Goal: Task Accomplishment & Management: Use online tool/utility

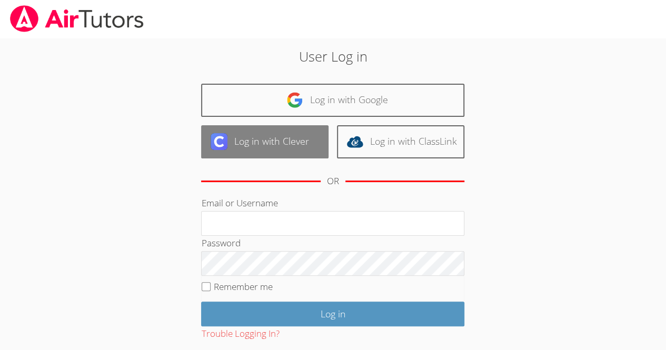
click at [283, 157] on link "Log in with Clever" at bounding box center [264, 141] width 127 height 33
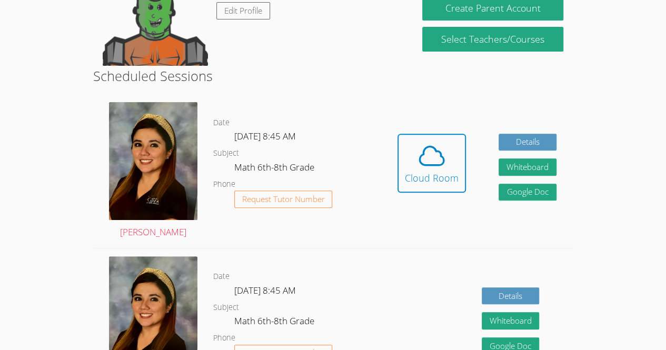
scroll to position [141, 0]
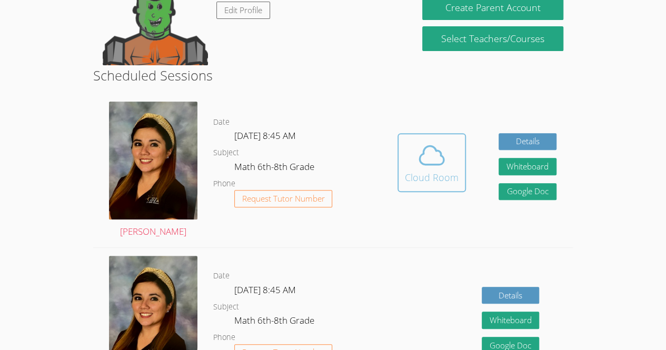
click at [425, 179] on div "Cloud Room" at bounding box center [432, 177] width 54 height 15
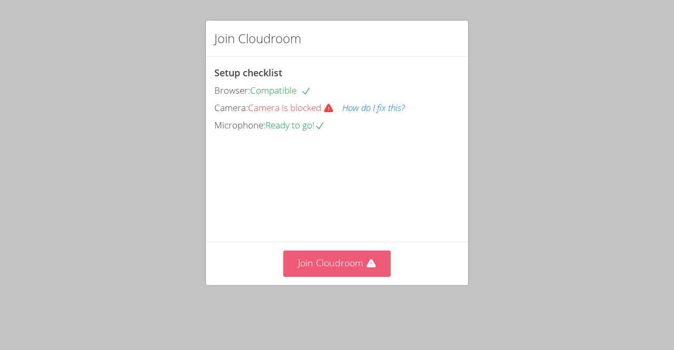
click at [304, 276] on button "Join Cloudroom" at bounding box center [337, 264] width 108 height 26
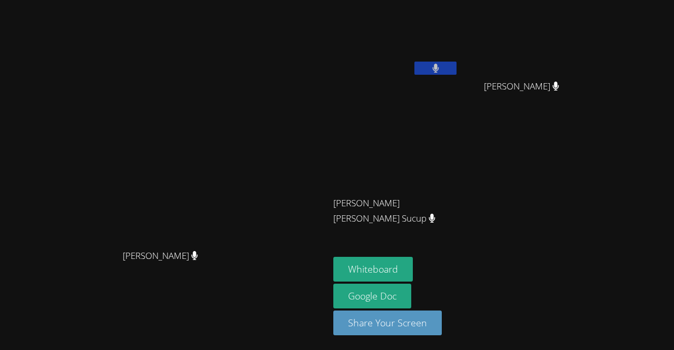
click at [414, 74] on button at bounding box center [435, 68] width 42 height 13
click at [366, 36] on video at bounding box center [395, 39] width 125 height 71
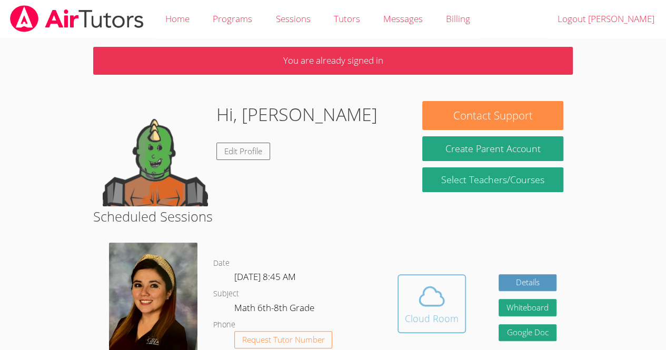
click at [435, 310] on icon at bounding box center [431, 296] width 29 height 29
click at [411, 308] on span at bounding box center [432, 296] width 54 height 29
click at [444, 294] on icon at bounding box center [431, 296] width 29 height 29
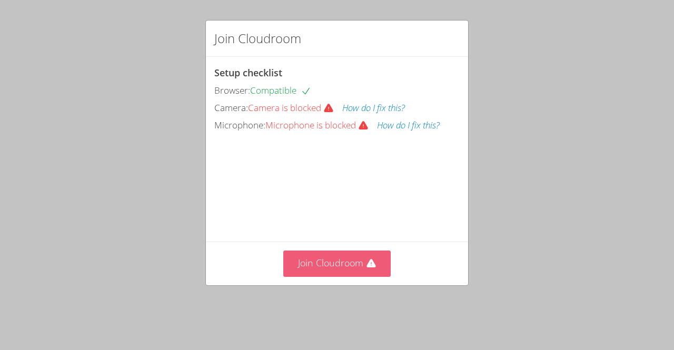
click at [308, 276] on button "Join Cloudroom" at bounding box center [337, 264] width 108 height 26
click at [294, 275] on button "Join Cloudroom" at bounding box center [337, 264] width 108 height 26
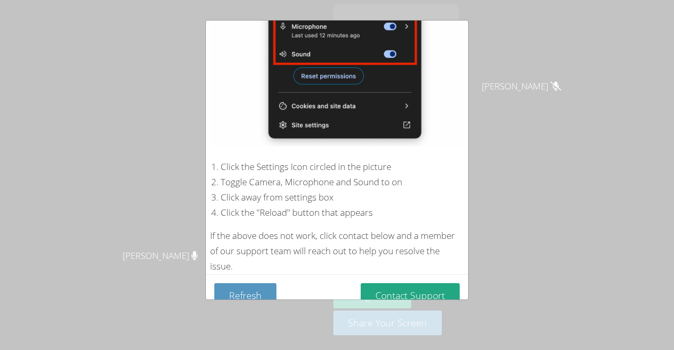
scroll to position [180, 0]
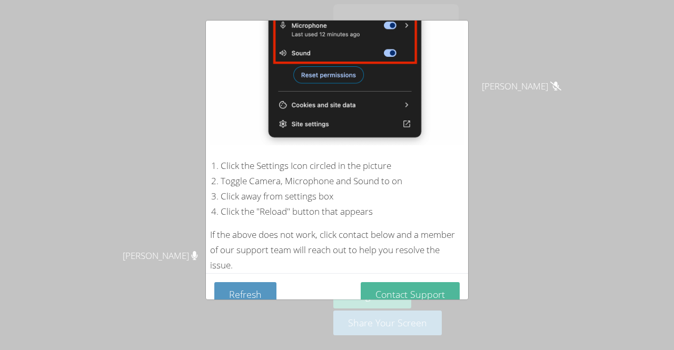
click at [394, 282] on button "Contact Support" at bounding box center [410, 294] width 99 height 25
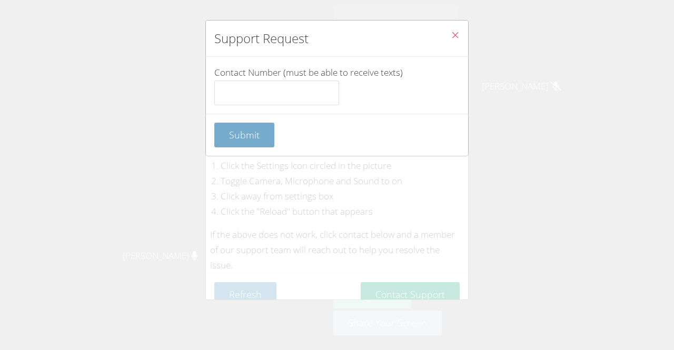
click at [246, 138] on span "Submit" at bounding box center [244, 134] width 31 height 13
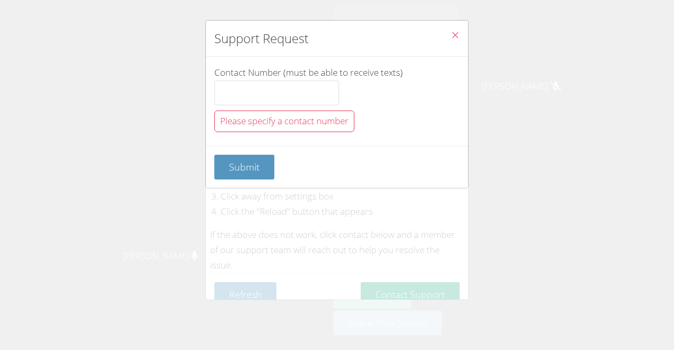
click at [451, 38] on icon "Close" at bounding box center [455, 35] width 9 height 9
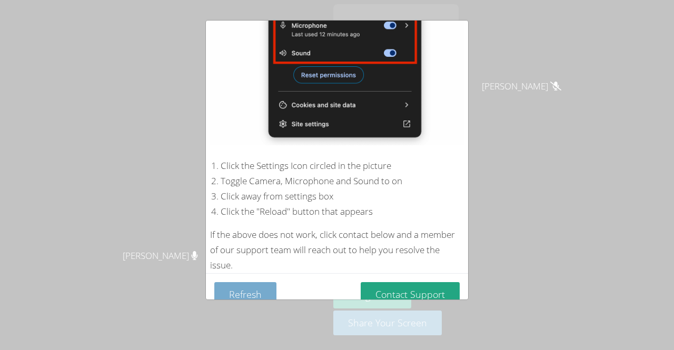
click at [256, 284] on button "Refresh" at bounding box center [245, 294] width 62 height 25
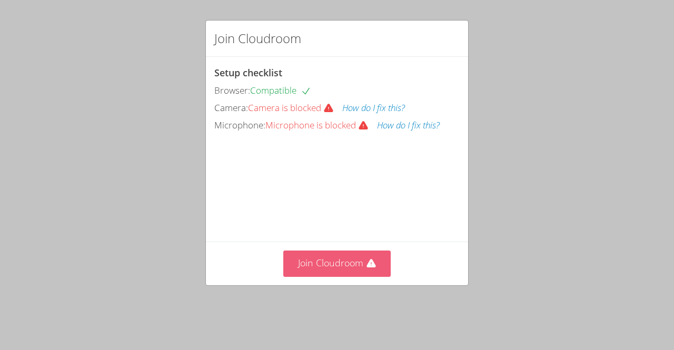
click at [305, 274] on button "Join Cloudroom" at bounding box center [337, 264] width 108 height 26
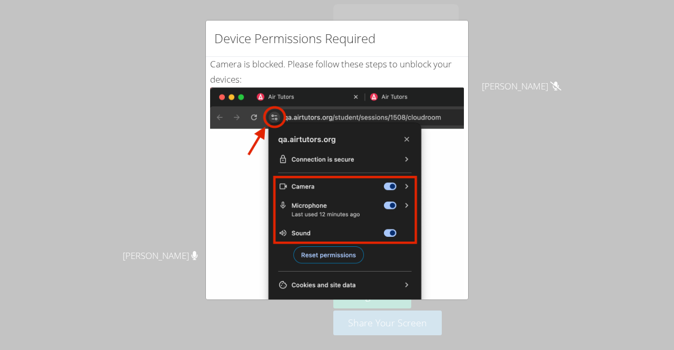
click at [633, 33] on div "Device Permissions Required Camera is blocked . Please follow these steps to un…" at bounding box center [337, 175] width 674 height 350
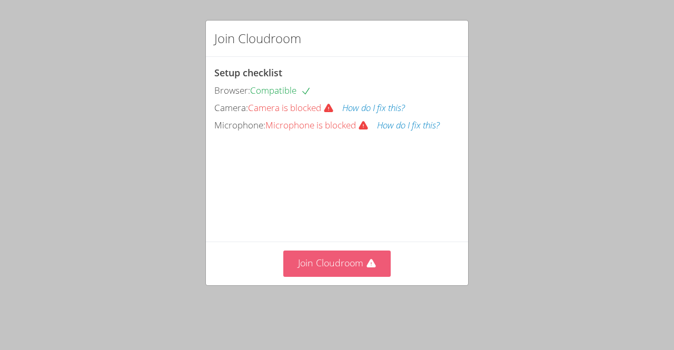
click at [338, 276] on button "Join Cloudroom" at bounding box center [337, 264] width 108 height 26
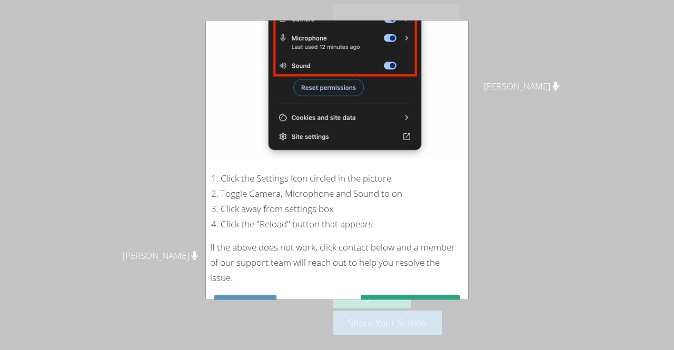
scroll to position [177, 0]
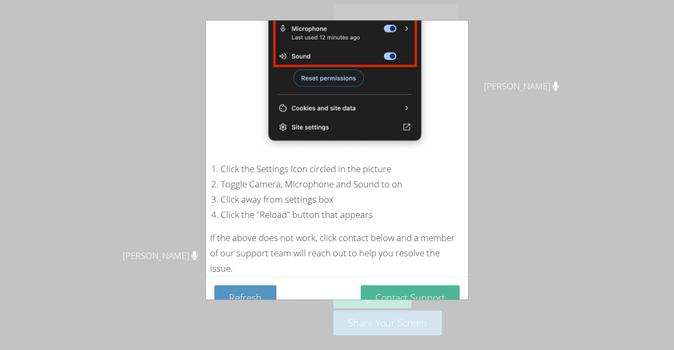
click at [379, 294] on button "Contact Support" at bounding box center [410, 297] width 99 height 25
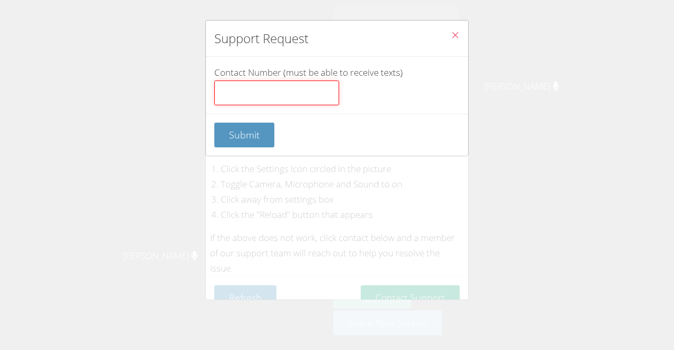
click at [254, 88] on input "Contact Number (must be able to receive texts)" at bounding box center [276, 93] width 125 height 25
click at [450, 26] on button "Close" at bounding box center [455, 37] width 26 height 32
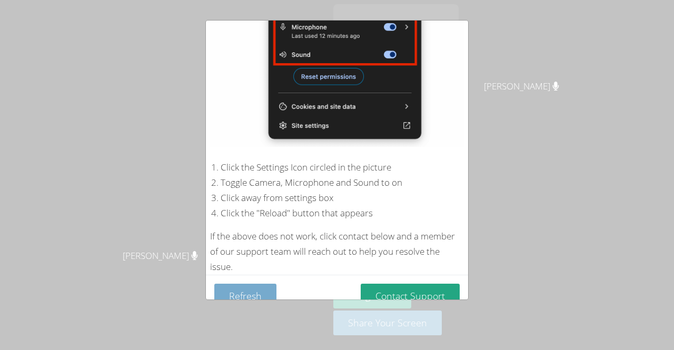
click at [242, 299] on button "Refresh" at bounding box center [245, 296] width 62 height 25
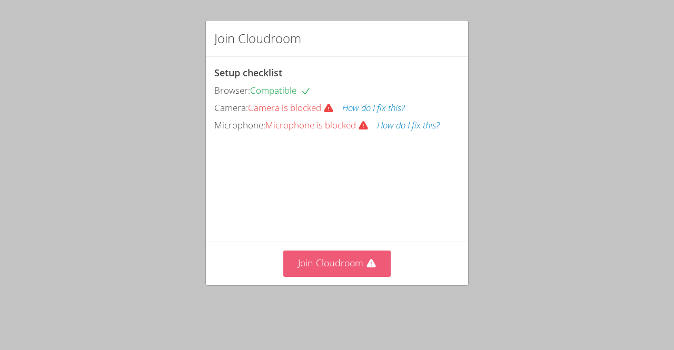
click at [344, 276] on button "Join Cloudroom" at bounding box center [337, 264] width 108 height 26
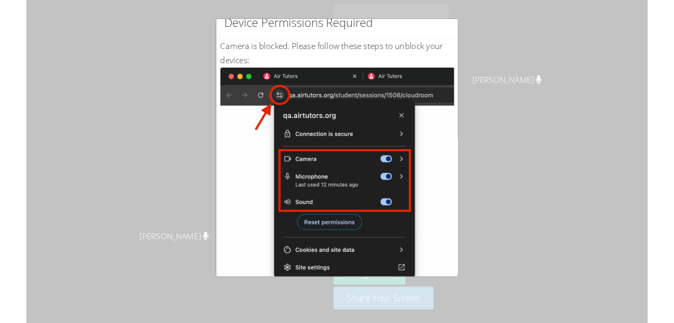
scroll to position [12, 0]
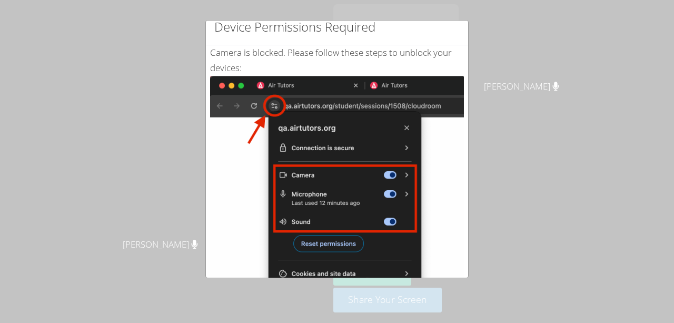
click at [175, 66] on div "Device Permissions Required Camera is blocked . Please follow these steps to un…" at bounding box center [337, 161] width 674 height 323
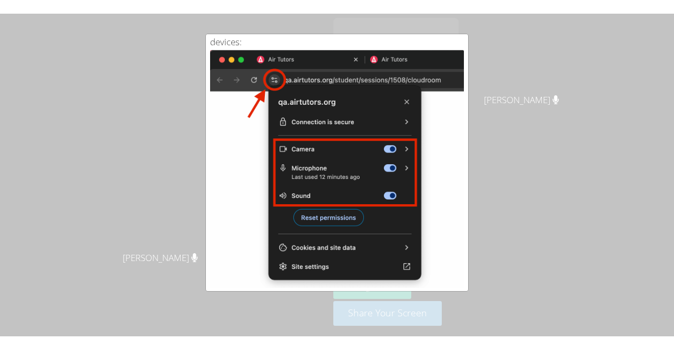
scroll to position [57, 0]
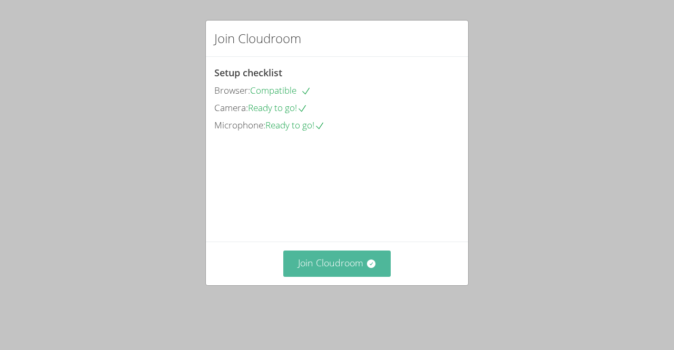
click at [332, 276] on button "Join Cloudroom" at bounding box center [337, 264] width 108 height 26
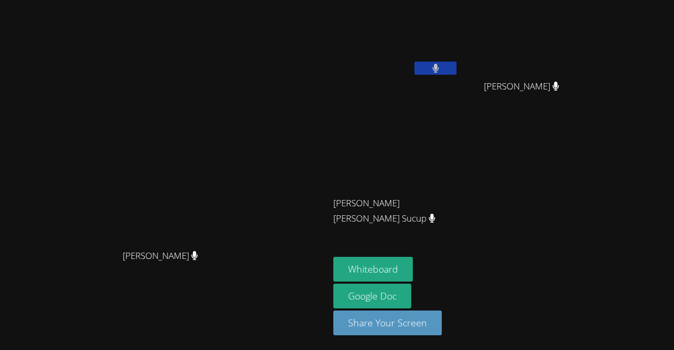
click at [457, 66] on button at bounding box center [435, 68] width 42 height 13
click at [413, 275] on button "Whiteboard" at bounding box center [373, 269] width 80 height 25
click at [457, 74] on button at bounding box center [435, 68] width 42 height 13
click at [457, 69] on button at bounding box center [435, 68] width 42 height 13
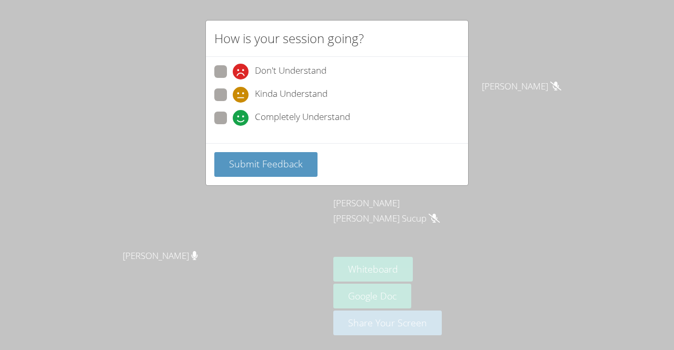
click at [279, 117] on span "Completely Understand" at bounding box center [302, 118] width 95 height 16
click at [242, 117] on input "Completely Understand" at bounding box center [237, 116] width 9 height 9
radio input "true"
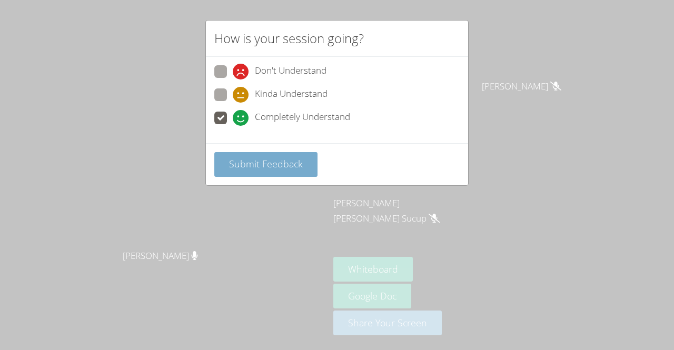
click at [283, 163] on span "Submit Feedback" at bounding box center [266, 163] width 74 height 13
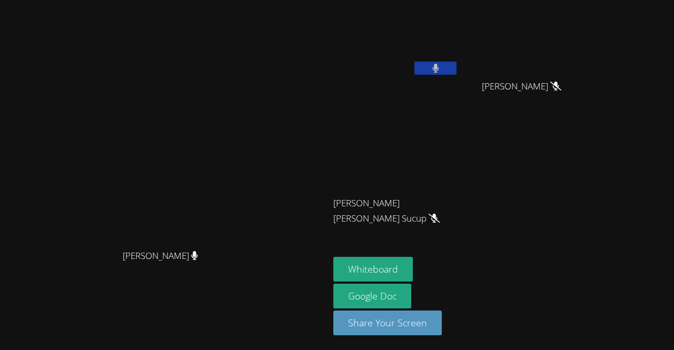
click at [439, 67] on icon at bounding box center [435, 68] width 6 height 9
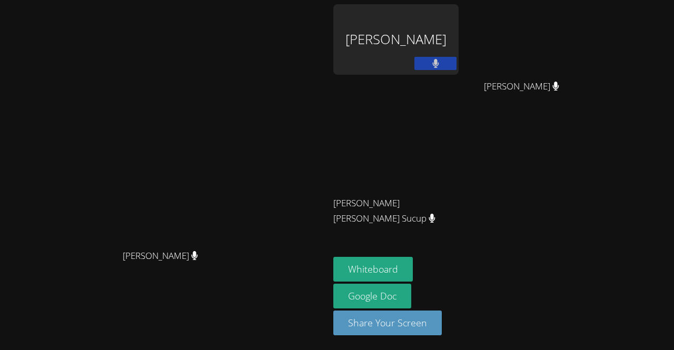
click at [459, 28] on div "[PERSON_NAME]" at bounding box center [395, 39] width 125 height 71
click at [457, 58] on button at bounding box center [435, 63] width 42 height 13
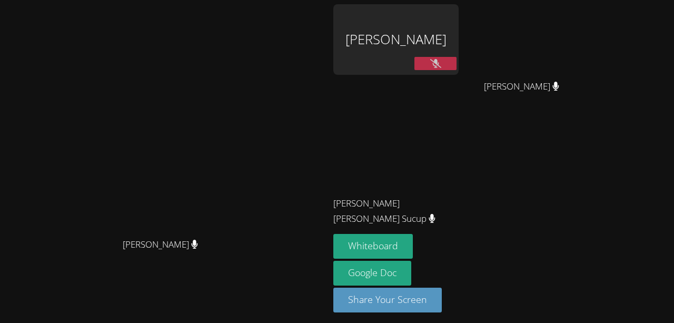
scroll to position [3, 0]
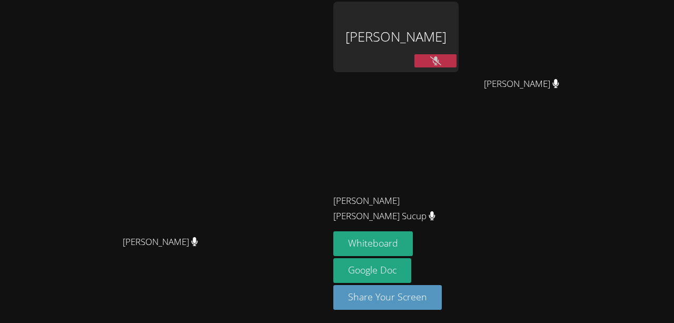
click at [457, 58] on button at bounding box center [435, 60] width 42 height 13
click at [459, 51] on div "[PERSON_NAME]" at bounding box center [395, 37] width 125 height 71
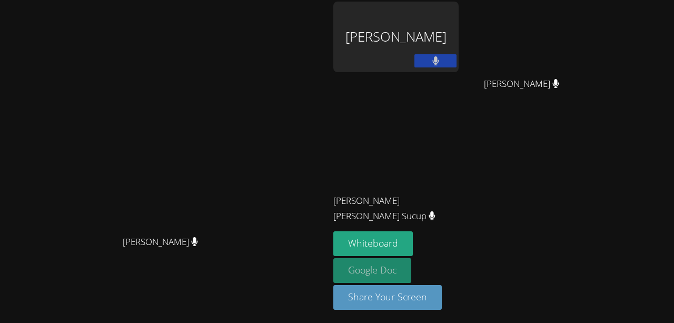
click at [411, 279] on link "Google Doc" at bounding box center [372, 270] width 78 height 25
